Goal: Navigation & Orientation: Find specific page/section

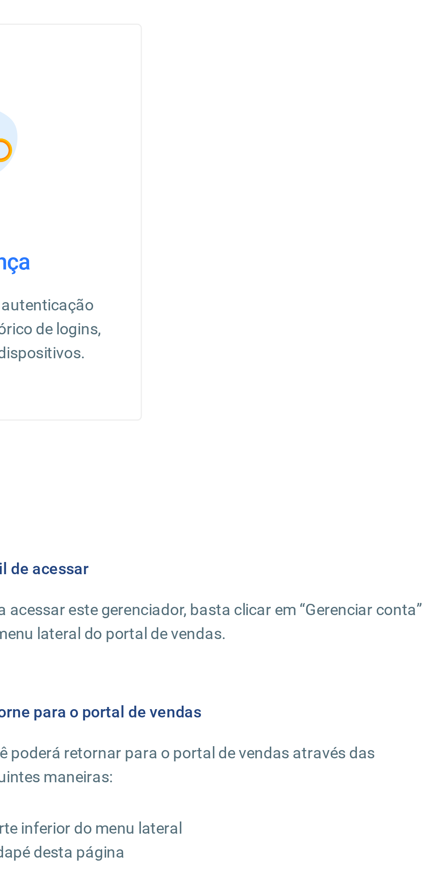
click at [264, 464] on div "ATENÇÃO Estamos realizando adequações em nossa plataforma para atender a Resolu…" at bounding box center [213, 436] width 385 height 782
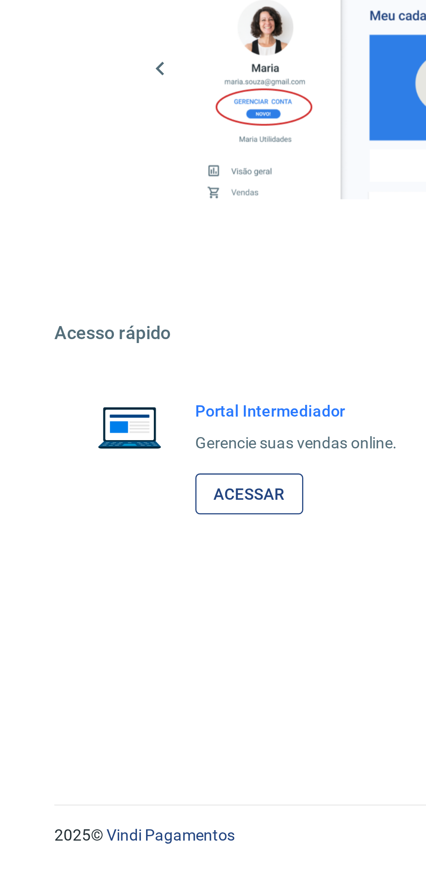
click at [100, 727] on link "Acessar" at bounding box center [95, 729] width 41 height 16
